Goal: Check status: Check status

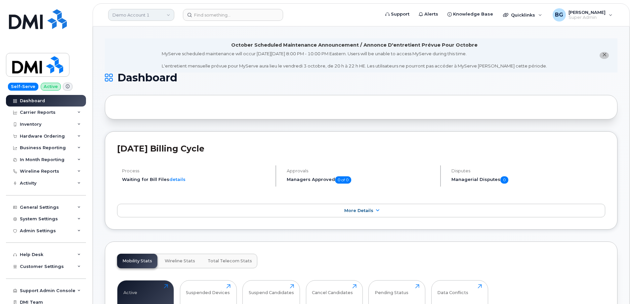
click at [137, 16] on link "Demo Account 1" at bounding box center [141, 15] width 66 height 12
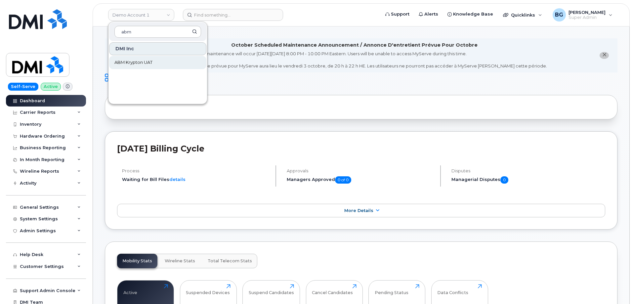
type input "abm"
click at [125, 63] on span "ABM Krypton UAT" at bounding box center [133, 62] width 38 height 7
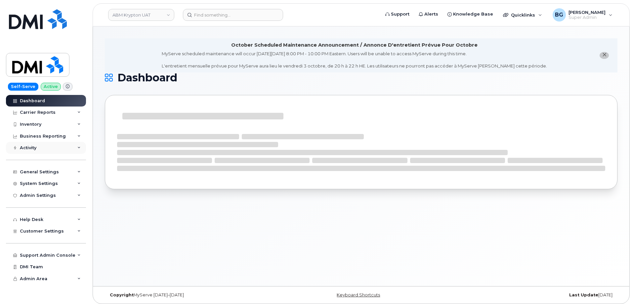
click at [30, 147] on div "Activity" at bounding box center [28, 147] width 17 height 5
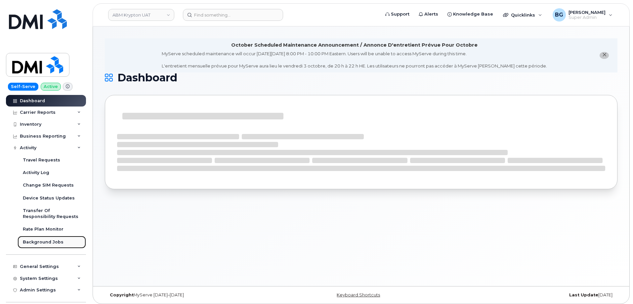
click at [41, 243] on div "Background Jobs" at bounding box center [43, 242] width 41 height 6
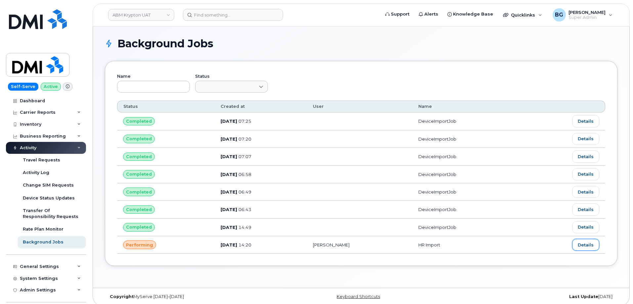
click at [582, 246] on link "Details" at bounding box center [585, 245] width 27 height 12
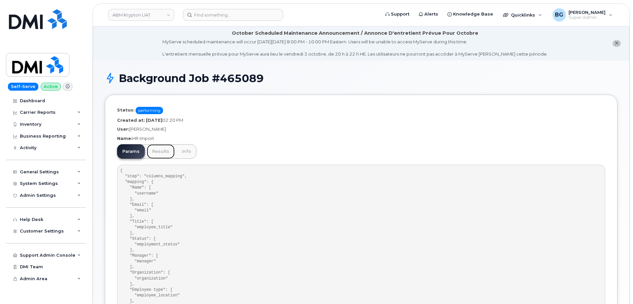
click at [158, 150] on link "Results" at bounding box center [161, 151] width 28 height 15
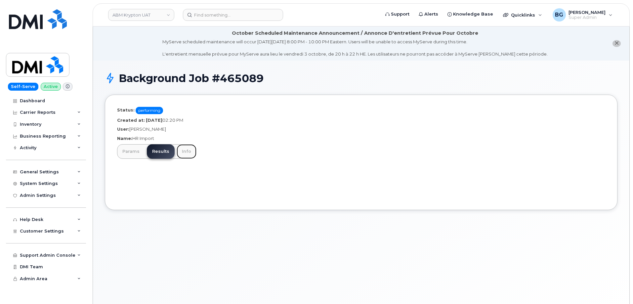
click at [184, 150] on link "Info" at bounding box center [187, 151] width 20 height 15
click at [127, 150] on link "Params" at bounding box center [131, 151] width 28 height 15
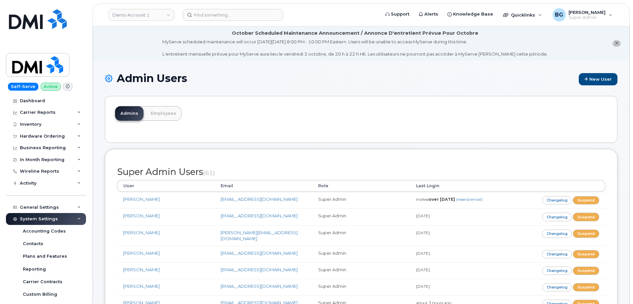
scroll to position [1625, 0]
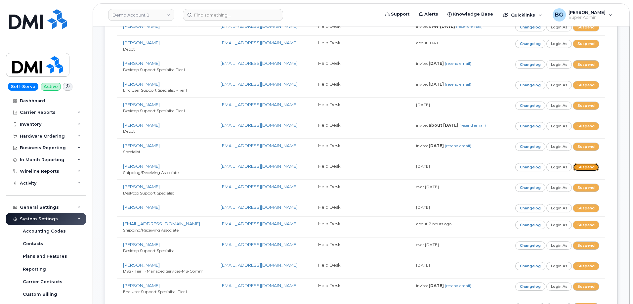
drag, startPoint x: 589, startPoint y: 151, endPoint x: 344, endPoint y: 21, distance: 277.2
click at [590, 163] on link "Suspend" at bounding box center [586, 167] width 26 height 8
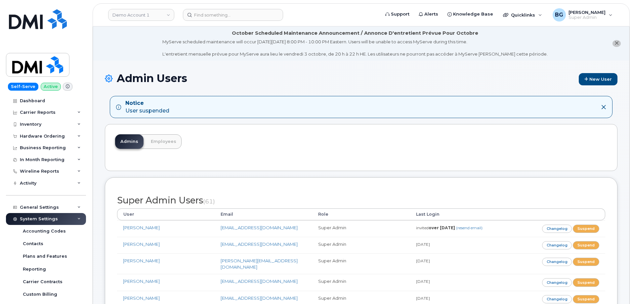
click at [271, 76] on h1 "Admin Users New User" at bounding box center [361, 78] width 512 height 13
